Goal: Information Seeking & Learning: Check status

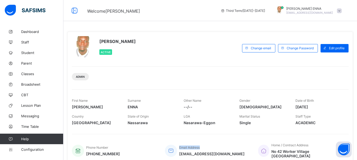
drag, startPoint x: 256, startPoint y: 146, endPoint x: 166, endPoint y: 136, distance: 90.6
click at [166, 136] on div "Phone Number [PHONE_NUMBER] Email Address [EMAIL_ADDRESS][DOMAIN_NAME] Home / […" at bounding box center [210, 147] width 276 height 27
click at [31, 82] on span "Broadsheet" at bounding box center [42, 84] width 42 height 4
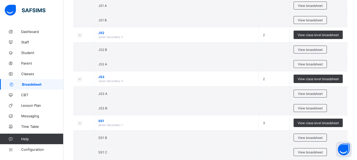
scroll to position [154, 0]
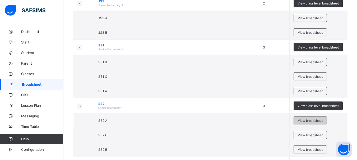
click at [320, 120] on span "View broadsheet" at bounding box center [309, 121] width 25 height 4
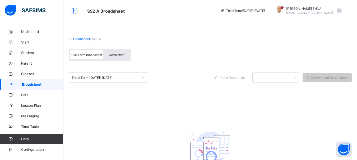
click at [123, 56] on span "Cumulative" at bounding box center [116, 55] width 15 height 4
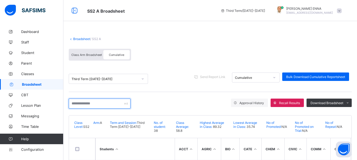
click at [116, 102] on input "text" at bounding box center [100, 104] width 62 height 10
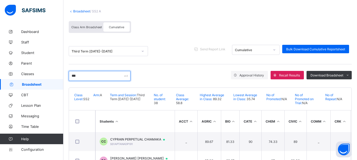
scroll to position [51, 0]
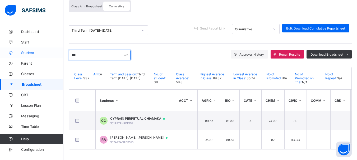
drag, startPoint x: 80, startPoint y: 52, endPoint x: 40, endPoint y: 50, distance: 40.4
click at [40, 50] on div "SS2 A Broadsheet Third Term / 2024-2025 EMMANUEL ENNA ennaemmanuel@gmail.com Da…" at bounding box center [178, 55] width 357 height 209
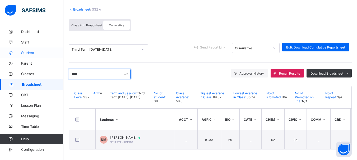
scroll to position [32, 0]
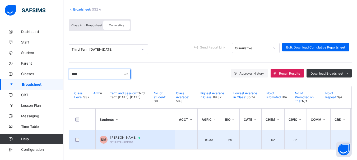
type input "****"
click at [129, 141] on span "SS1APTANADP184" at bounding box center [121, 142] width 23 height 3
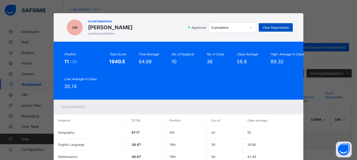
click at [272, 27] on span "View Reportsheet" at bounding box center [275, 28] width 26 height 4
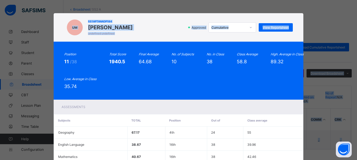
drag, startPoint x: 353, startPoint y: 39, endPoint x: 358, endPoint y: 41, distance: 5.3
click at [357, 41] on html "SS2 A Broadsheet Third Term / 2024-2025 EMMANUEL ENNA ennaemmanuel@gmail.com Da…" at bounding box center [178, 65] width 357 height 190
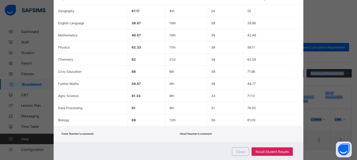
scroll to position [131, 0]
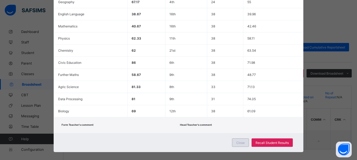
click at [242, 143] on span "Close" at bounding box center [240, 143] width 8 height 4
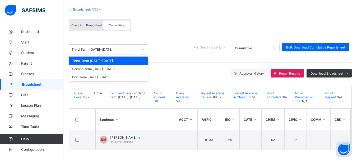
click at [141, 48] on icon at bounding box center [142, 49] width 3 height 5
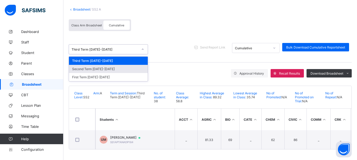
click at [88, 67] on div "Second Term 2024-2025" at bounding box center [108, 69] width 79 height 8
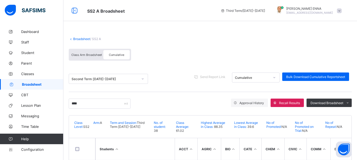
scroll to position [32, 0]
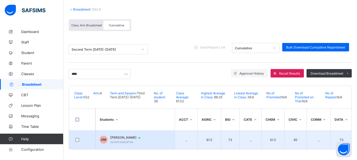
click at [141, 136] on span "[PERSON_NAME]" at bounding box center [127, 138] width 35 height 4
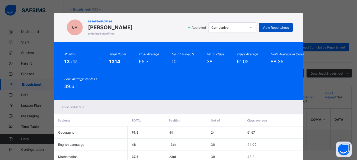
click at [267, 28] on span "View Reportsheet" at bounding box center [275, 28] width 26 height 4
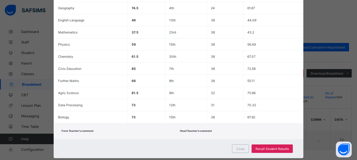
scroll to position [132, 0]
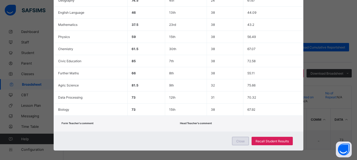
click at [243, 142] on span "Close" at bounding box center [240, 141] width 8 height 4
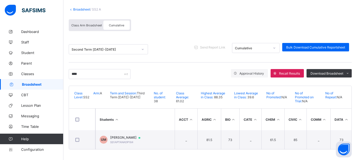
click at [90, 23] on span "Class Arm Broadsheet" at bounding box center [86, 25] width 31 height 4
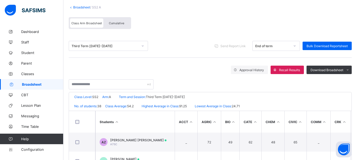
click at [90, 22] on span "Class Arm Broadsheet" at bounding box center [86, 23] width 31 height 4
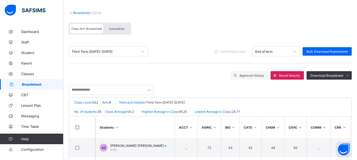
scroll to position [24, 0]
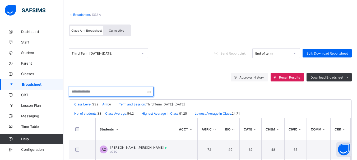
click at [95, 93] on input "text" at bounding box center [111, 92] width 85 height 10
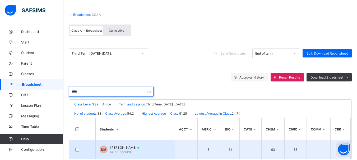
type input "****"
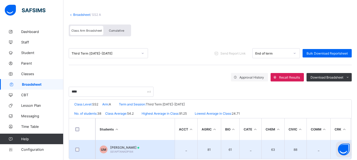
click at [137, 148] on span "UMAR AL-AMIN MUHAMMAD" at bounding box center [124, 148] width 29 height 4
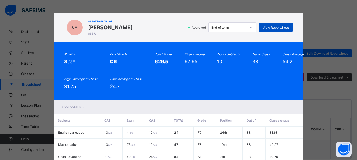
click at [264, 26] on span "View Reportsheet" at bounding box center [275, 28] width 26 height 4
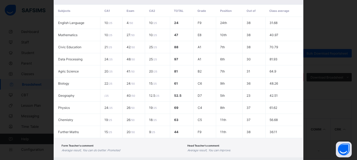
scroll to position [139, 0]
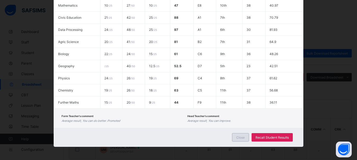
click at [235, 140] on div "Close" at bounding box center [240, 137] width 17 height 8
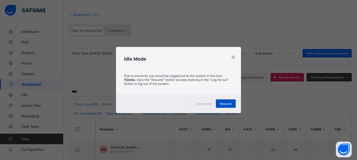
click at [225, 101] on div "Resume" at bounding box center [226, 103] width 20 height 8
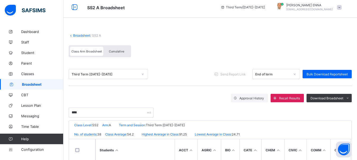
scroll to position [0, 0]
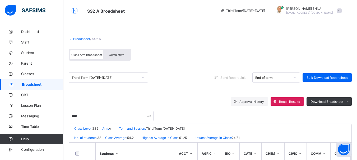
click at [78, 39] on link "Broadsheet" at bounding box center [81, 39] width 17 height 4
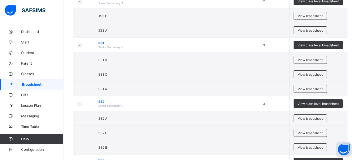
scroll to position [158, 0]
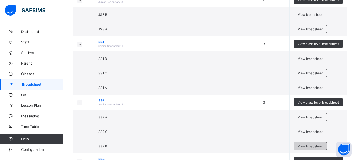
click at [308, 148] on span "View broadsheet" at bounding box center [309, 146] width 25 height 4
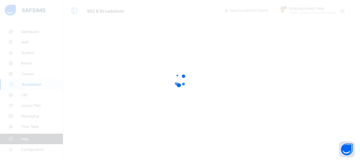
click at [68, 29] on div at bounding box center [180, 80] width 360 height 160
click at [250, 101] on div at bounding box center [180, 80] width 360 height 160
click at [227, 84] on div at bounding box center [180, 80] width 360 height 160
click at [209, 4] on div at bounding box center [180, 80] width 360 height 160
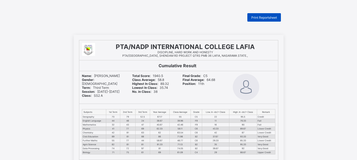
click at [260, 17] on span "Print Reportsheet" at bounding box center [264, 18] width 26 height 4
click at [267, 19] on span "Print Reportsheet" at bounding box center [264, 18] width 26 height 4
click at [267, 15] on div "Print Reportsheet" at bounding box center [264, 17] width 34 height 8
click at [262, 18] on span "Print Reportsheet" at bounding box center [264, 18] width 26 height 4
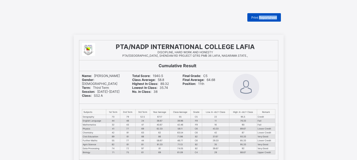
click at [273, 17] on span "Print Reportsheet" at bounding box center [264, 18] width 26 height 4
click at [251, 18] on div "Print Reportsheet" at bounding box center [264, 17] width 34 height 8
click at [259, 17] on span "Print Reportsheet" at bounding box center [264, 18] width 26 height 4
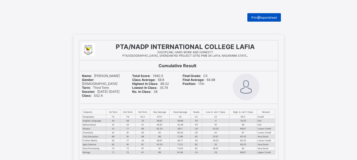
click at [259, 17] on span "Print Reportsheet" at bounding box center [264, 18] width 26 height 4
click at [262, 18] on span "Print Reportsheet" at bounding box center [264, 18] width 26 height 4
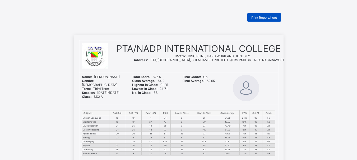
click at [269, 18] on span "Print Reportsheet" at bounding box center [264, 18] width 26 height 4
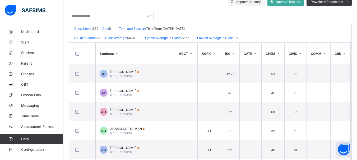
scroll to position [119, 0]
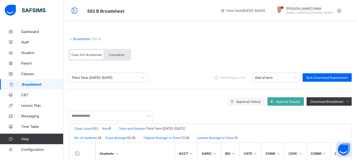
click at [33, 84] on span "Broadsheet" at bounding box center [42, 84] width 41 height 4
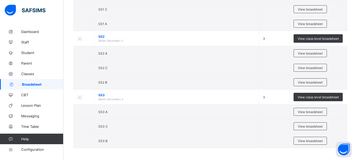
scroll to position [222, 0]
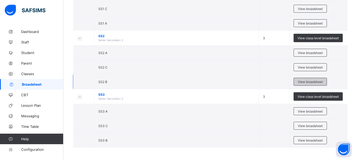
click at [308, 79] on div "View broadsheet" at bounding box center [309, 82] width 33 height 8
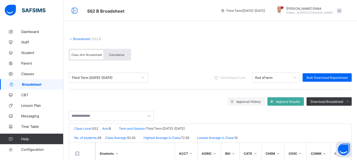
click at [114, 56] on span "Cumulative" at bounding box center [116, 55] width 15 height 4
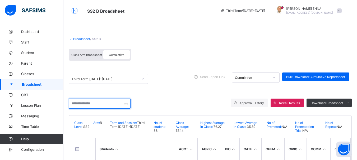
click at [91, 104] on input "text" at bounding box center [100, 104] width 62 height 10
paste input "**********"
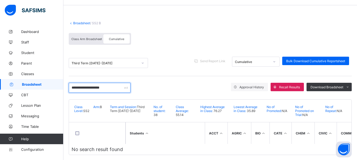
scroll to position [23, 0]
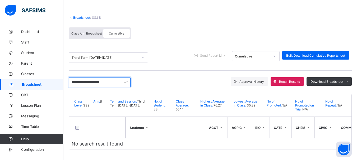
drag, startPoint x: 100, startPoint y: 80, endPoint x: 56, endPoint y: 80, distance: 44.1
click at [56, 80] on div "**********" at bounding box center [178, 70] width 357 height 182
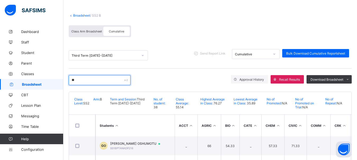
type input "****"
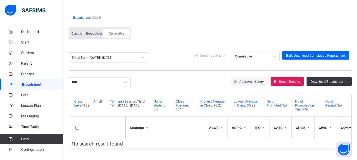
click at [83, 16] on link "Broadsheet" at bounding box center [81, 18] width 17 height 4
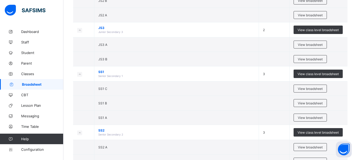
scroll to position [130, 0]
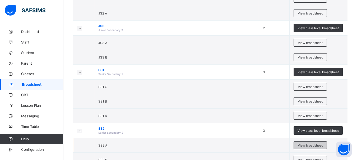
click at [307, 146] on span "View broadsheet" at bounding box center [309, 146] width 25 height 4
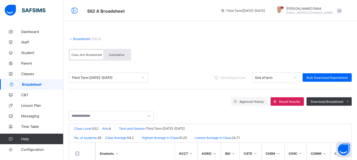
click at [112, 54] on span "Cumulative" at bounding box center [116, 55] width 15 height 4
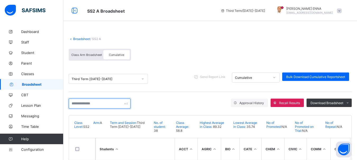
click at [93, 106] on input "text" at bounding box center [100, 104] width 62 height 10
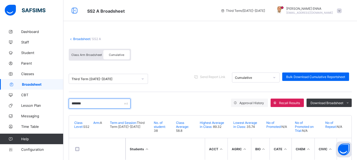
scroll to position [23, 0]
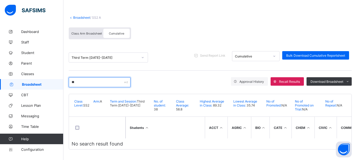
type input "*"
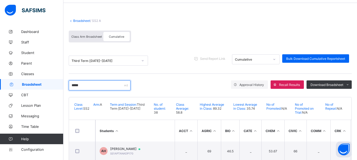
scroll to position [0, 0]
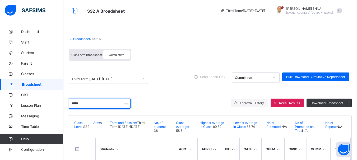
type input "*****"
click at [79, 39] on link "Broadsheet" at bounding box center [81, 39] width 17 height 4
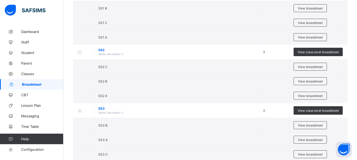
scroll to position [209, 0]
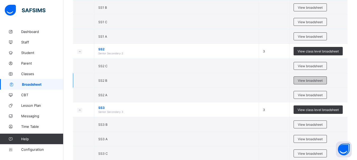
click at [314, 81] on span "View broadsheet" at bounding box center [309, 81] width 25 height 4
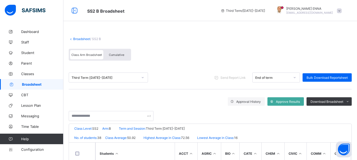
click at [115, 55] on span "Cumulative" at bounding box center [116, 55] width 15 height 4
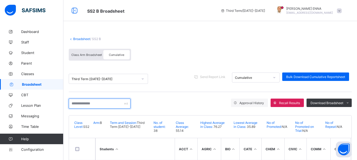
click at [113, 100] on input "text" at bounding box center [100, 104] width 62 height 10
type input "****"
click at [79, 39] on link "Broadsheet" at bounding box center [81, 39] width 17 height 4
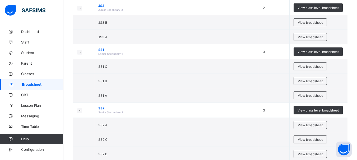
scroll to position [179, 0]
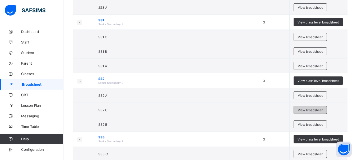
click at [304, 108] on span "View broadsheet" at bounding box center [309, 110] width 25 height 4
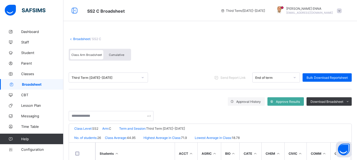
click at [118, 52] on div "Cumulative" at bounding box center [116, 54] width 26 height 9
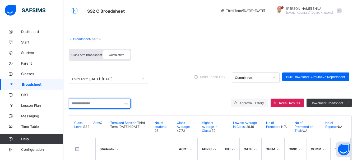
click at [101, 102] on input "text" at bounding box center [100, 104] width 62 height 10
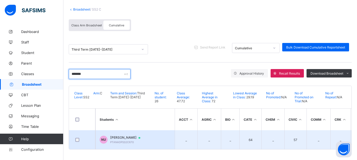
type input "*******"
click at [123, 136] on span "[PERSON_NAME]" at bounding box center [127, 138] width 35 height 4
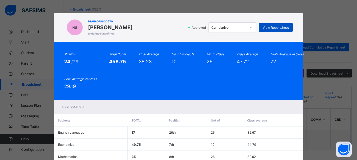
click at [278, 28] on span "View Reportsheet" at bounding box center [275, 28] width 26 height 4
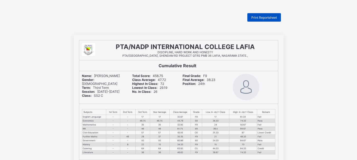
click at [260, 16] on span "Print Reportsheet" at bounding box center [264, 18] width 26 height 4
